Goal: Find specific page/section: Find specific page/section

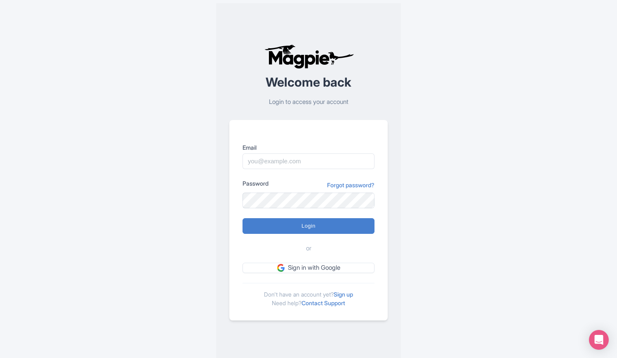
click at [313, 161] on input "Email" at bounding box center [308, 161] width 132 height 16
click at [242, 218] on input "Login" at bounding box center [308, 226] width 132 height 16
type input "Logging in..."
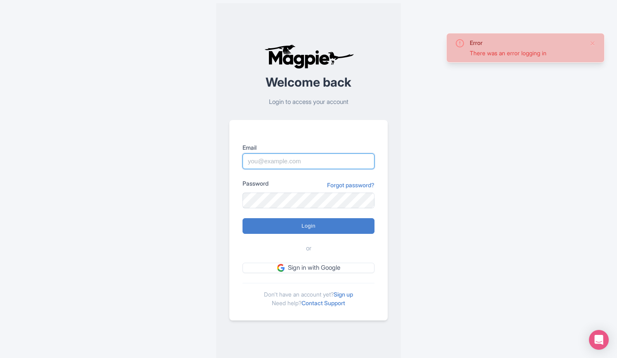
click at [299, 161] on input "Email" at bounding box center [308, 161] width 132 height 16
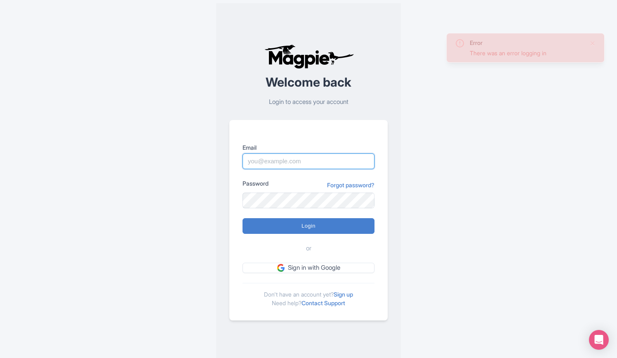
type input "rositsag@bigbustours.com"
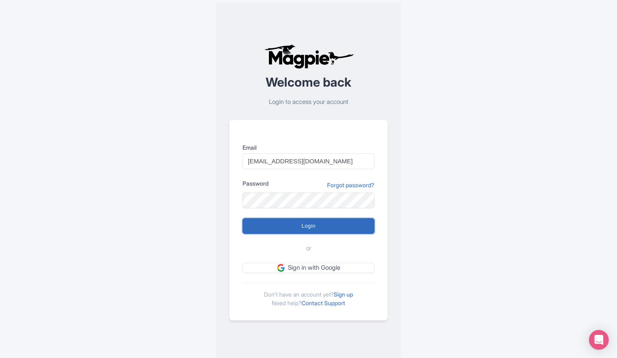
click at [333, 226] on input "Login" at bounding box center [308, 226] width 132 height 16
type input "Logging in..."
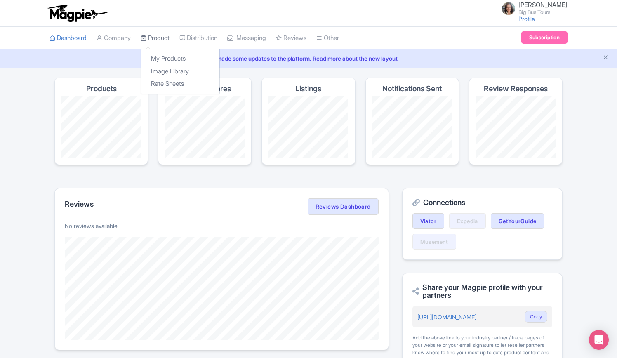
click at [166, 39] on link "Product" at bounding box center [155, 38] width 29 height 23
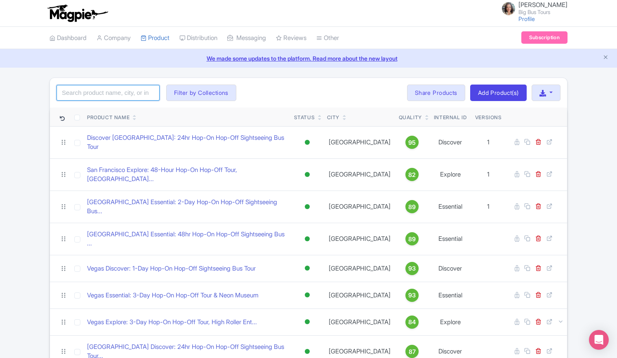
click at [130, 90] on input "search" at bounding box center [107, 93] width 103 height 16
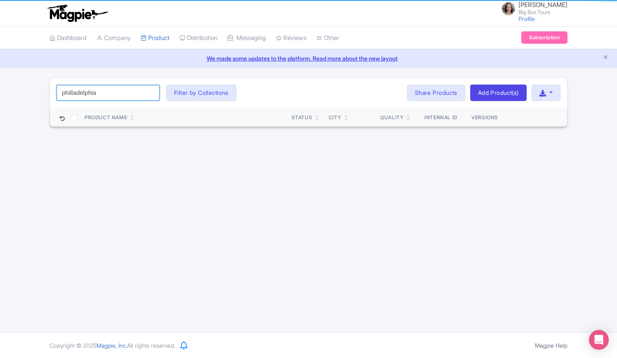
click button "Search" at bounding box center [0, 0] width 0 height 0
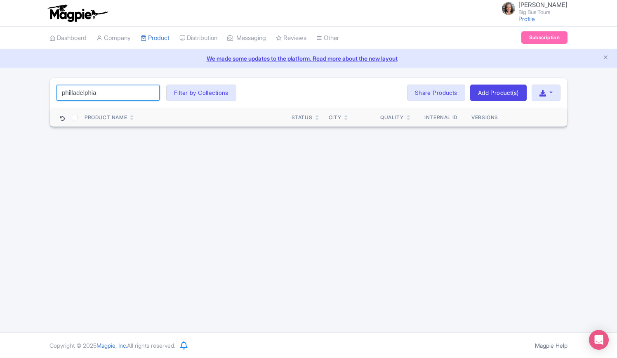
drag, startPoint x: 107, startPoint y: 90, endPoint x: 73, endPoint y: 92, distance: 34.3
click at [73, 92] on input "philladelphia" at bounding box center [107, 93] width 103 height 16
type input "phill"
click button "Search" at bounding box center [0, 0] width 0 height 0
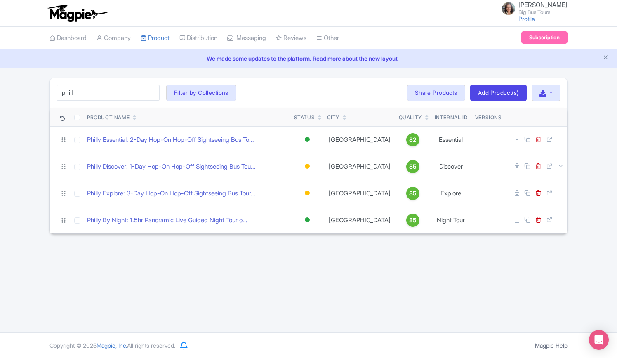
click at [203, 246] on div "[PERSON_NAME] Big Bus Tours Profile Users Settings Sign out Dashboard Company P…" at bounding box center [308, 166] width 617 height 332
